Goal: Information Seeking & Learning: Find specific fact

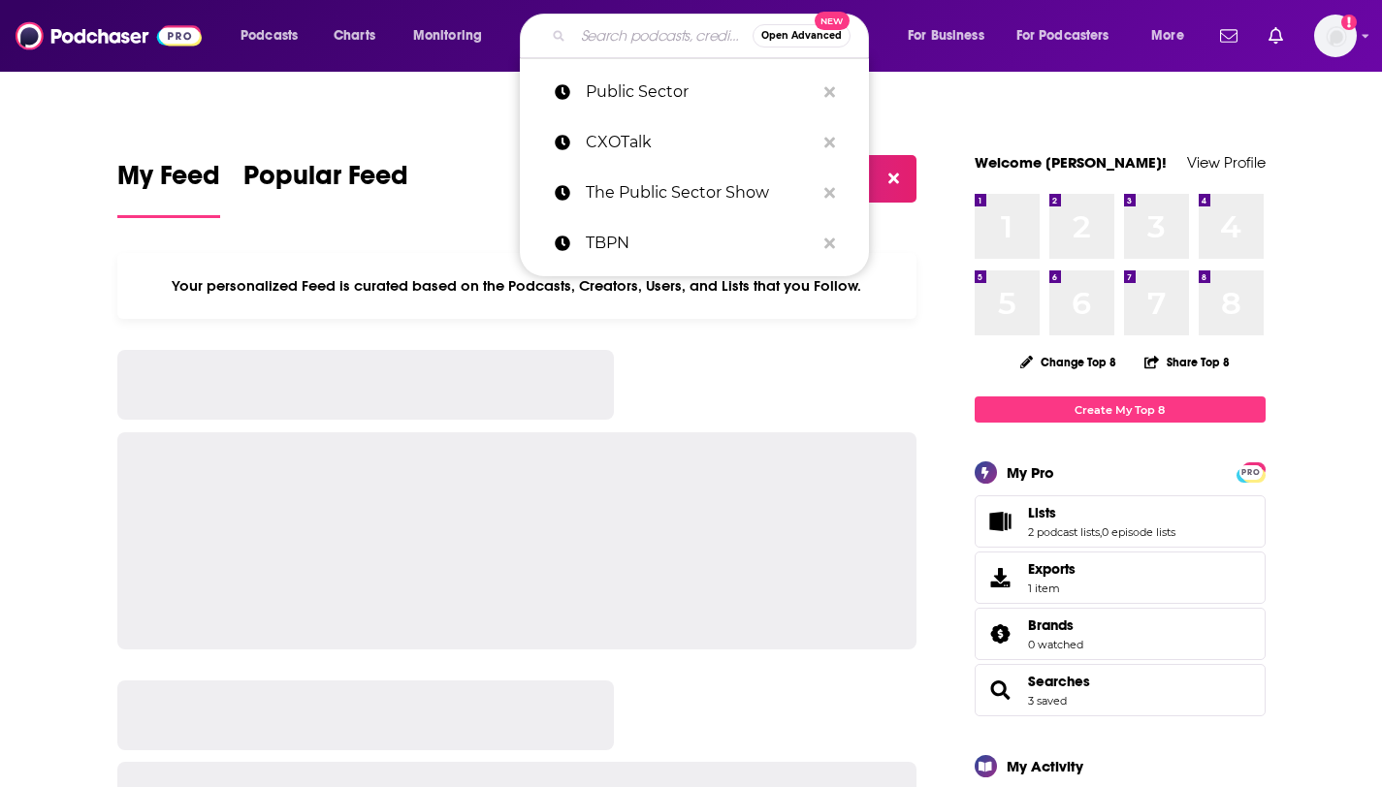
click at [642, 37] on input "Search podcasts, credits, & more..." at bounding box center [662, 35] width 179 height 31
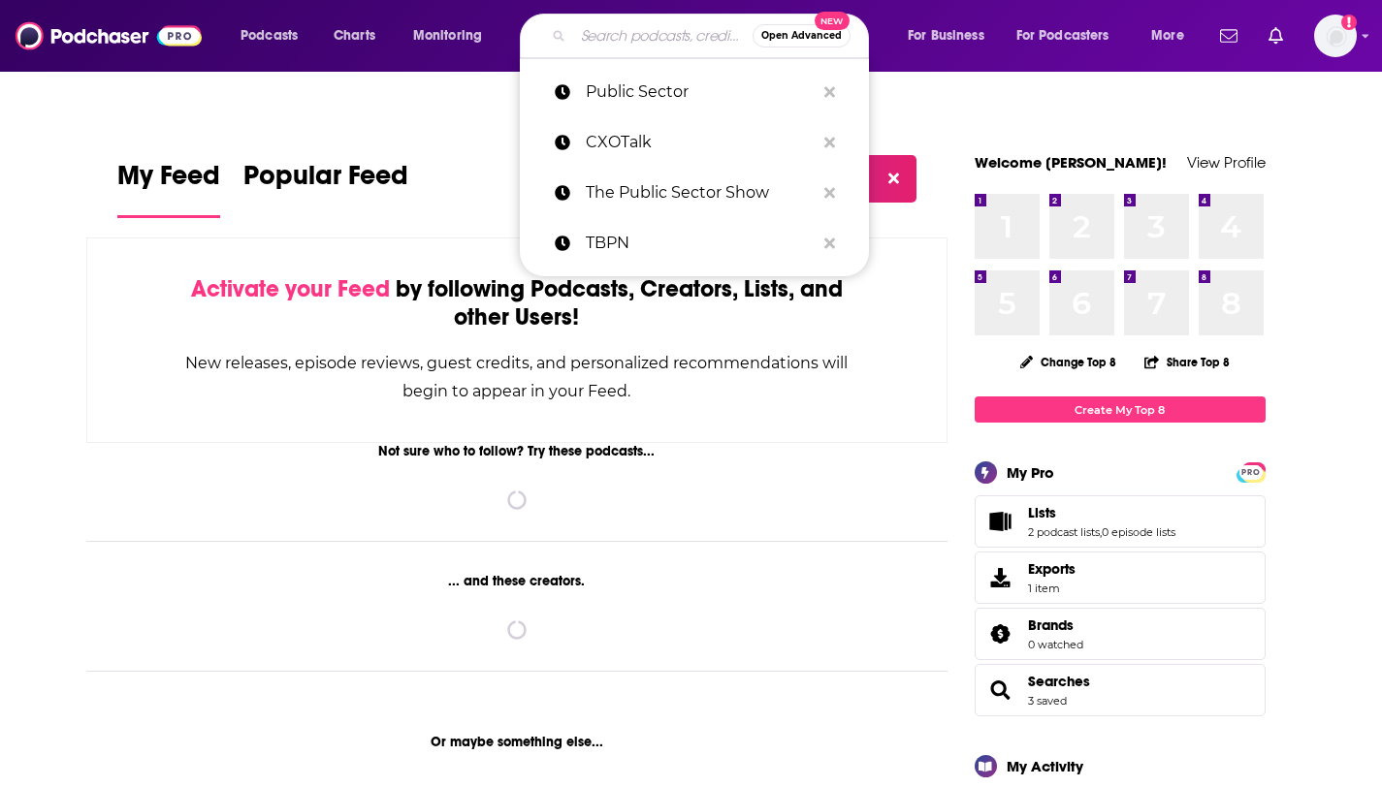
paste input "[URL][DOMAIN_NAME][PERSON_NAME]"
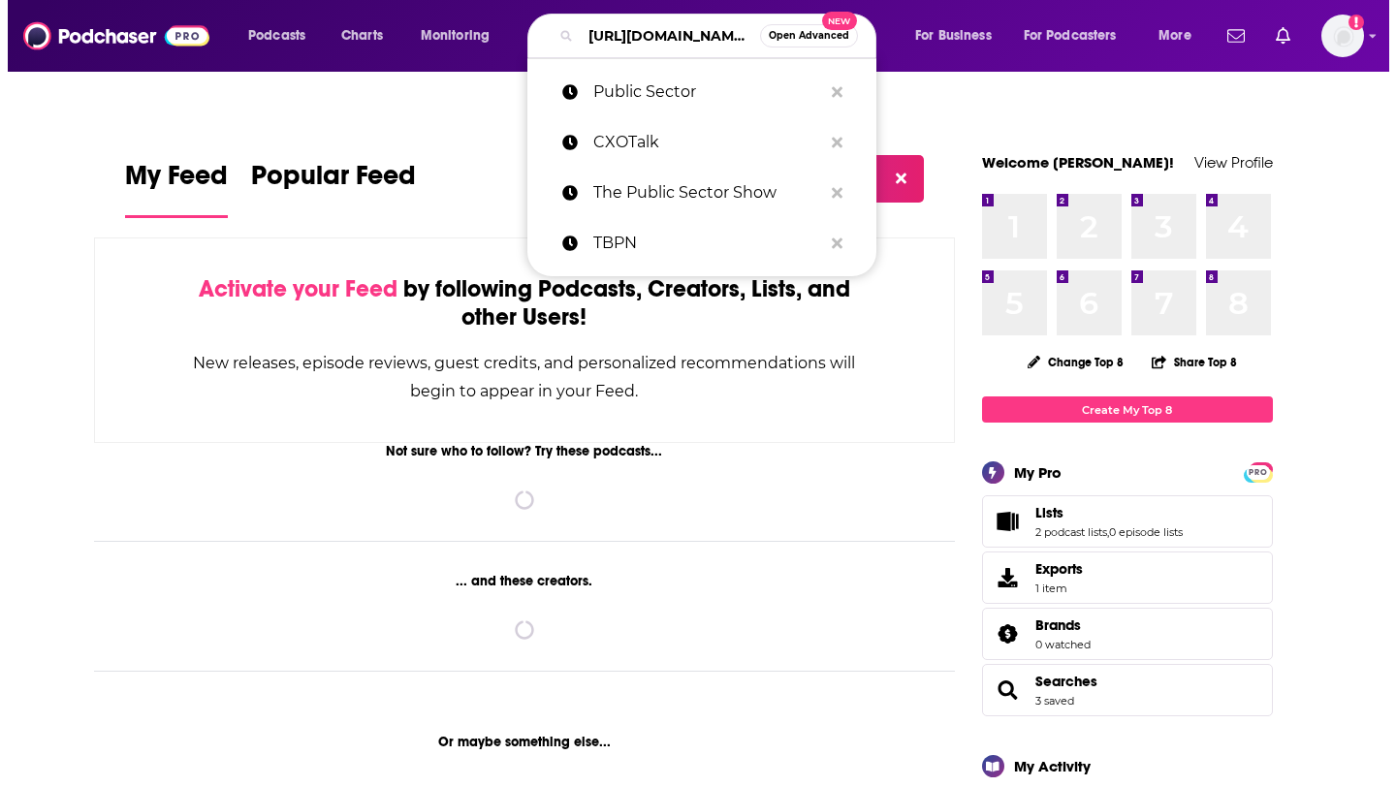
scroll to position [0, 436]
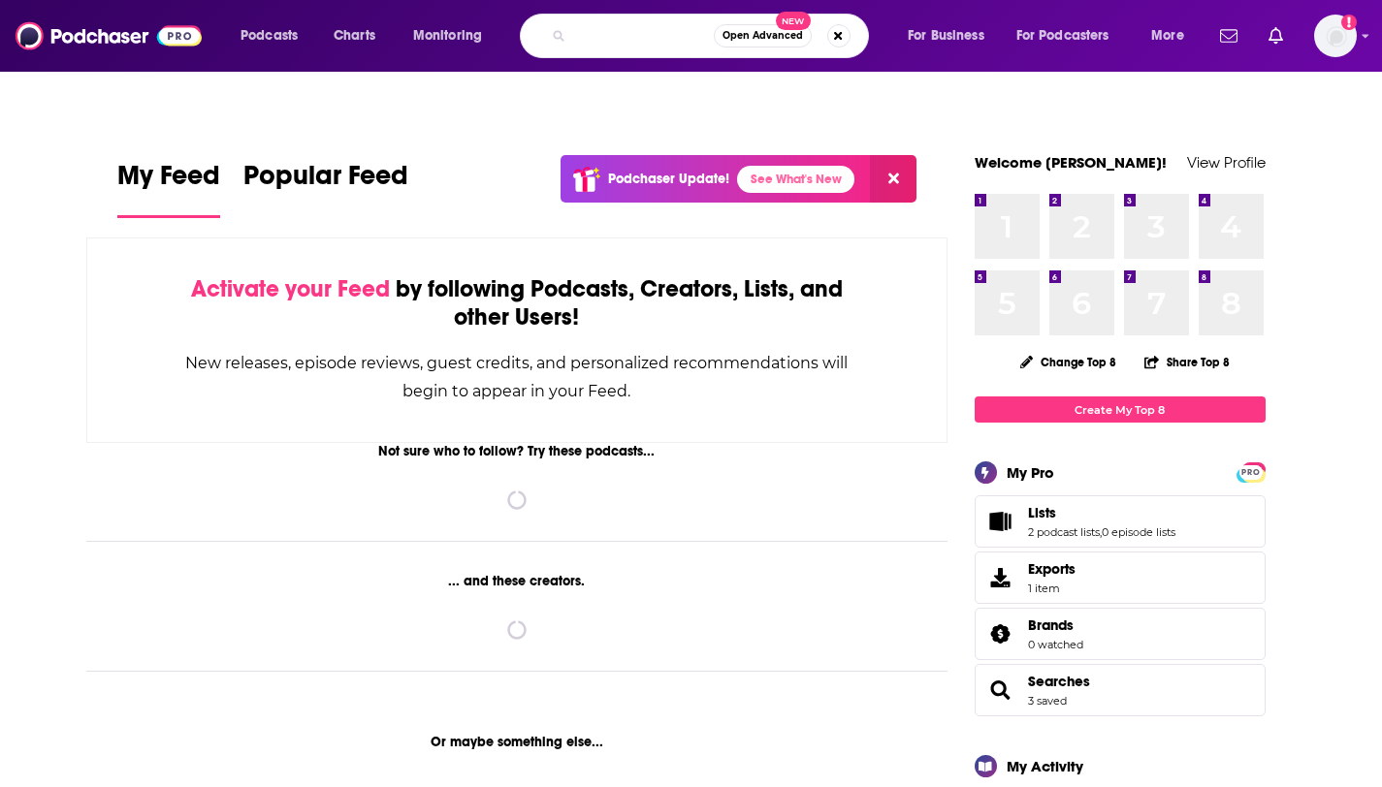
type input "[URL][DOMAIN_NAME][PERSON_NAME]"
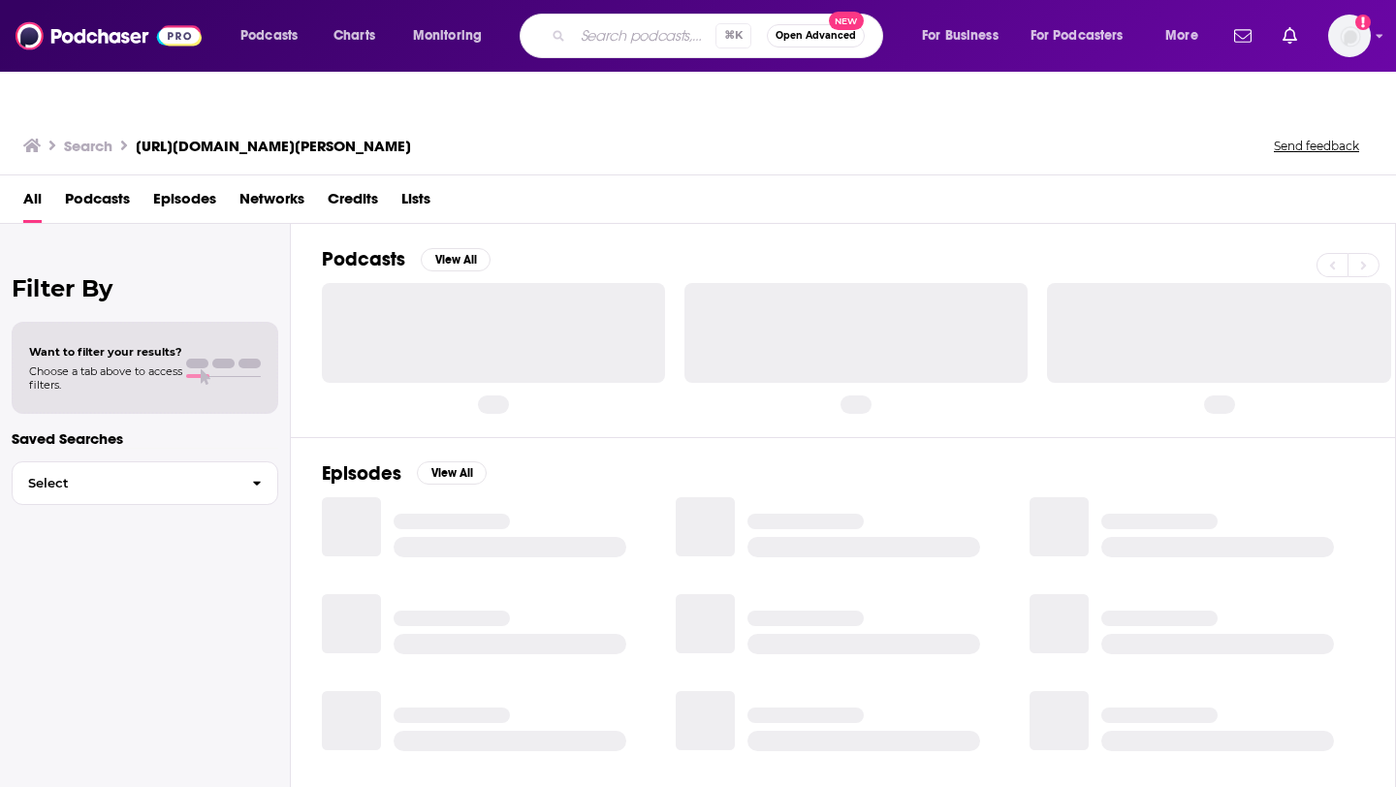
click at [657, 42] on input "Search podcasts, credits, & more..." at bounding box center [644, 35] width 143 height 31
type input "huge conversations"
